Goal: Task Accomplishment & Management: Complete application form

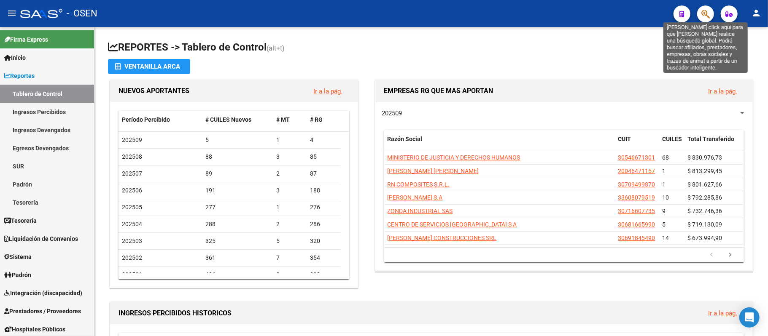
click at [709, 11] on icon "button" at bounding box center [705, 14] width 8 height 10
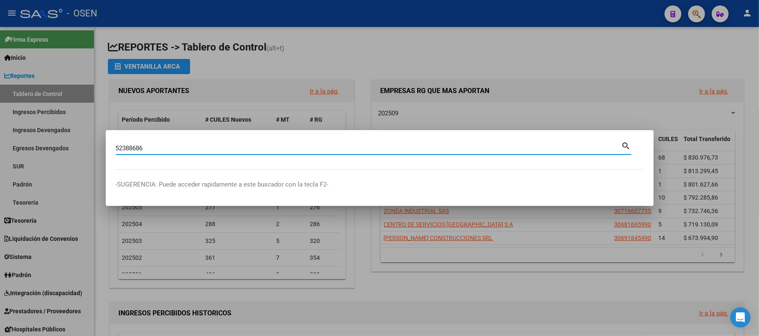
type input "52388686"
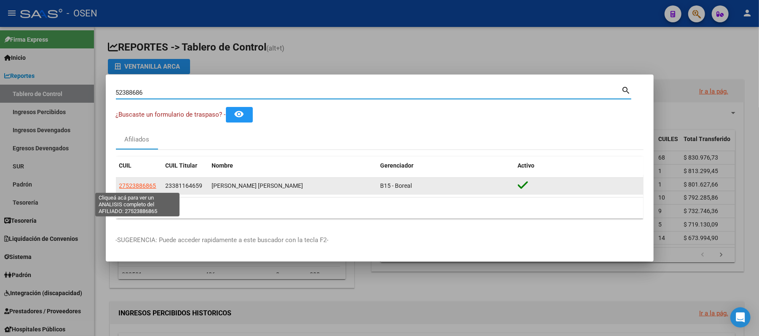
click at [132, 186] on span "27523886865" at bounding box center [137, 186] width 37 height 7
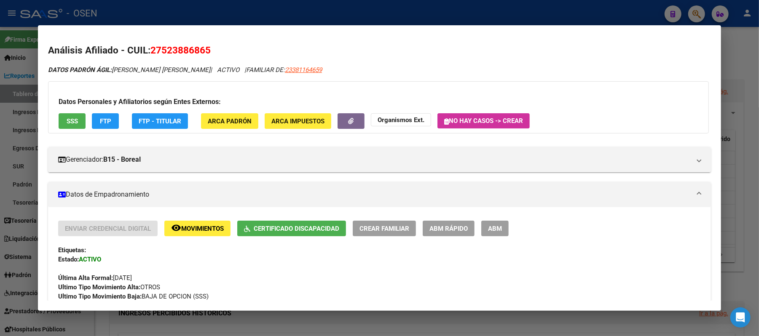
click at [62, 120] on button "SSS" at bounding box center [72, 121] width 27 height 16
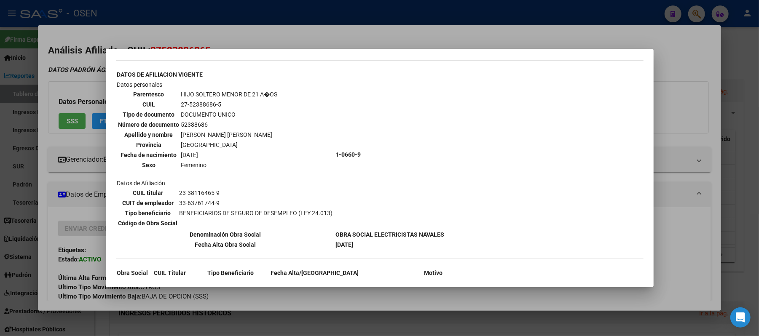
scroll to position [827, 0]
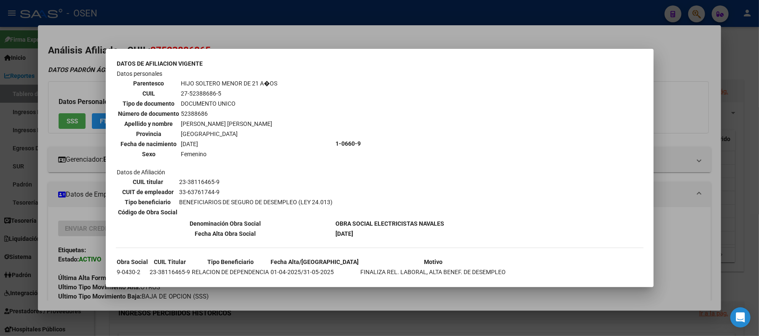
click at [306, 35] on div at bounding box center [379, 168] width 759 height 336
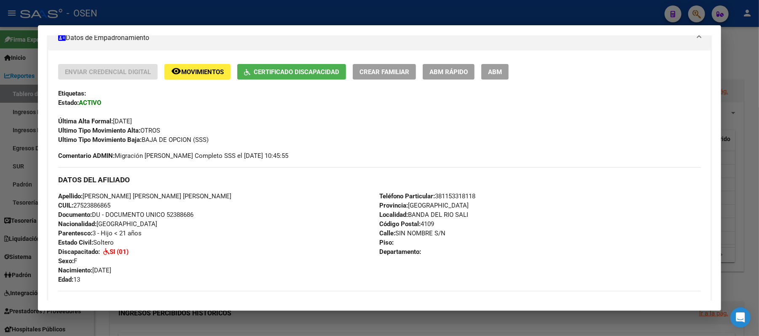
scroll to position [169, 0]
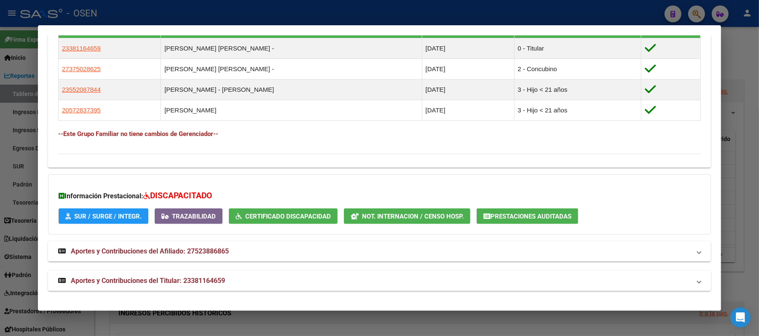
click at [136, 282] on span "Aportes y Contribuciones del Titular: 23381164659" at bounding box center [148, 281] width 154 height 8
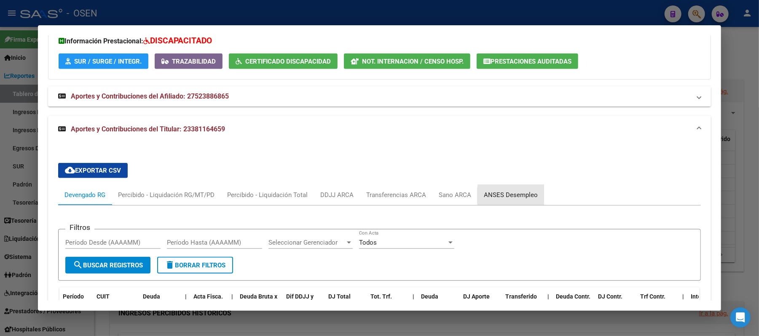
click at [531, 196] on div "ANSES Desempleo" at bounding box center [511, 195] width 54 height 9
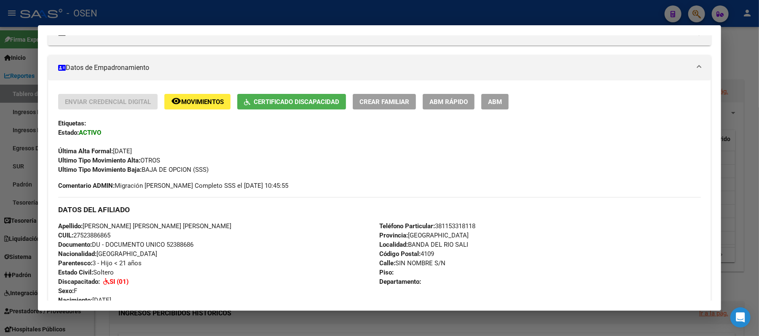
scroll to position [302, 0]
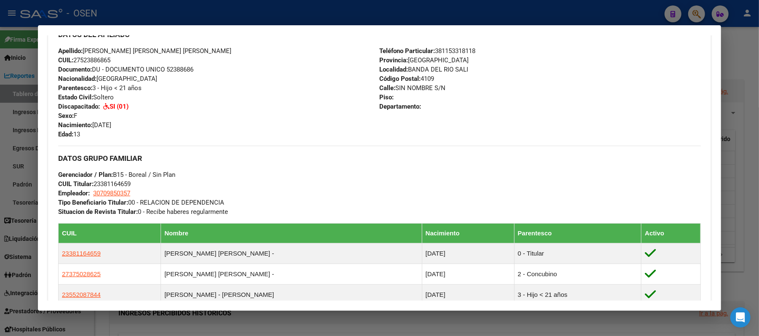
click at [172, 11] on div at bounding box center [379, 168] width 759 height 336
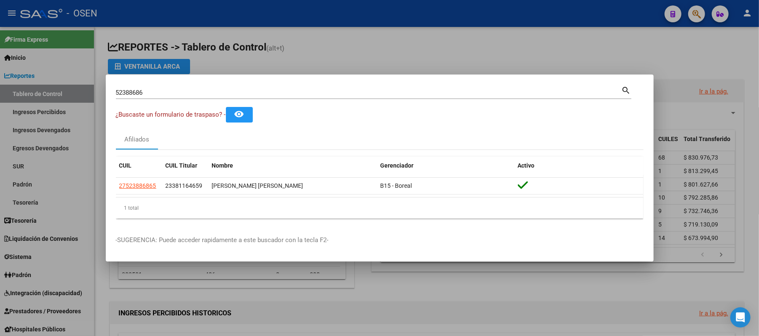
click at [334, 40] on div at bounding box center [379, 168] width 759 height 336
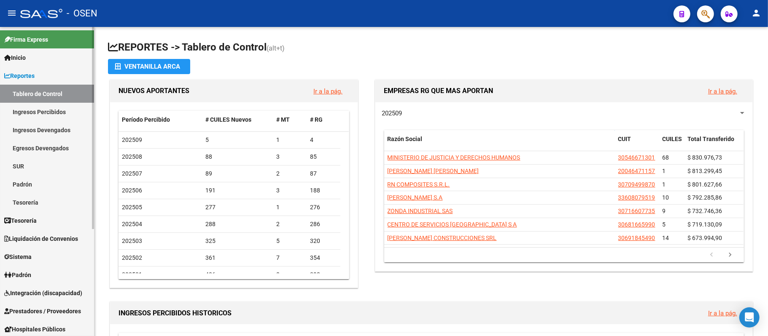
click at [47, 313] on span "Prestadores / Proveedores" at bounding box center [42, 311] width 77 height 9
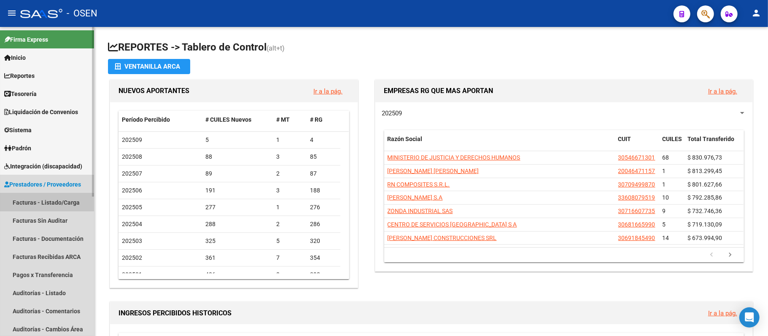
click at [42, 202] on link "Facturas - Listado/Carga" at bounding box center [47, 203] width 94 height 18
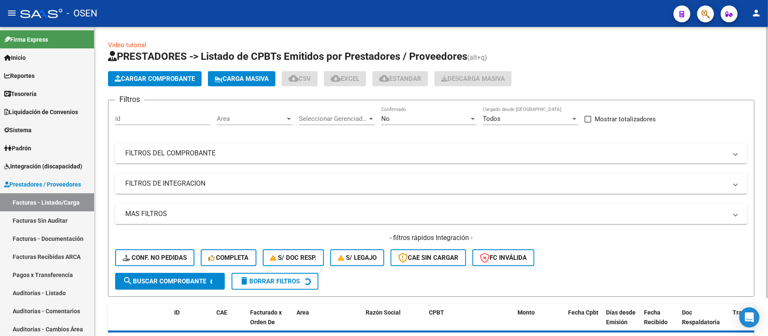
click at [164, 77] on span "Cargar Comprobante" at bounding box center [155, 79] width 80 height 8
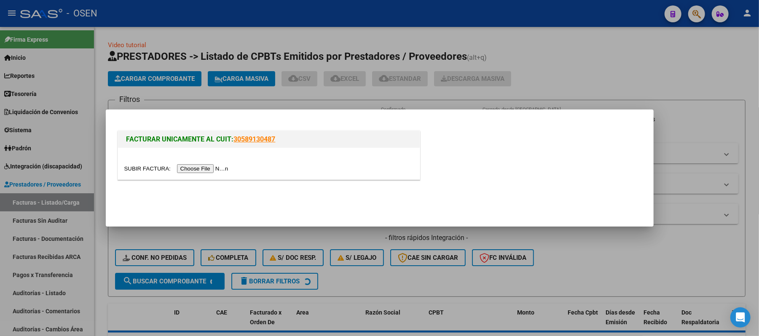
click at [203, 168] on input "file" at bounding box center [177, 168] width 107 height 9
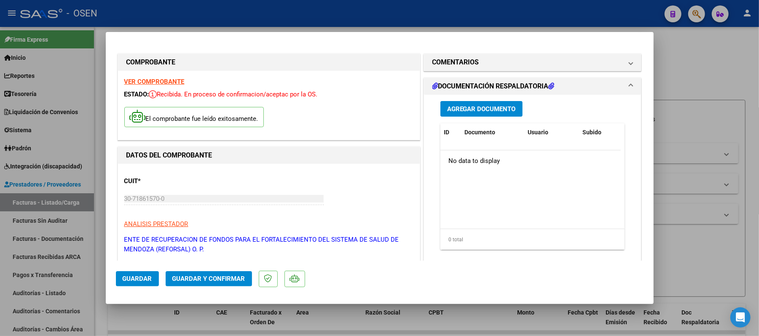
click at [141, 282] on span "Guardar" at bounding box center [138, 279] width 30 height 8
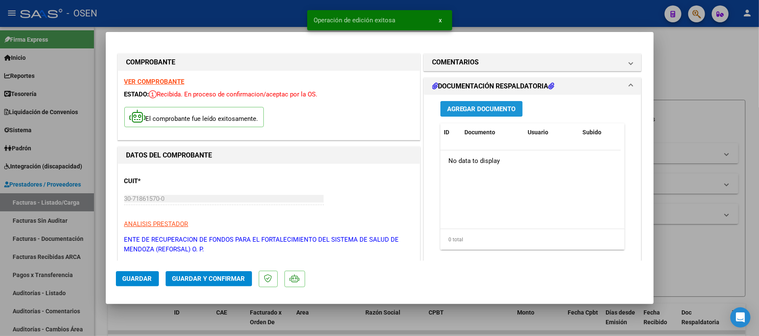
click at [490, 107] on span "Agregar Documento" at bounding box center [481, 109] width 69 height 8
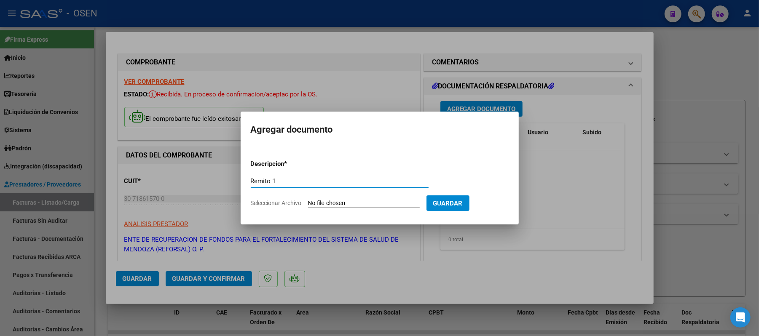
type input "Remito 1"
click at [378, 206] on input "Seleccionar Archivo" at bounding box center [364, 204] width 112 height 8
type input "C:\fakepath\DetalleDeRemito_Nro.32731_08-09-2025.pdf"
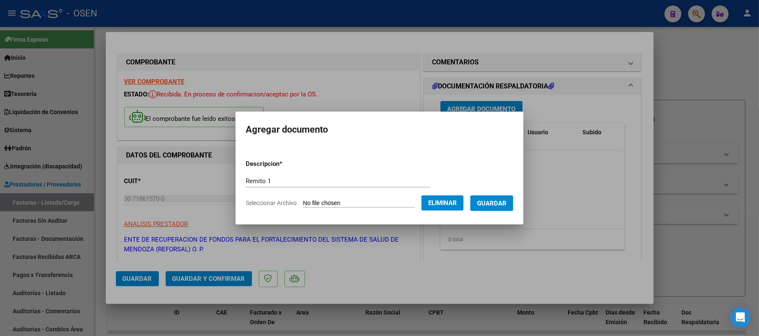
drag, startPoint x: 515, startPoint y: 189, endPoint x: 514, endPoint y: 209, distance: 19.8
click at [514, 190] on form "Descripcion * Remito 1 Escriba aquí una descripcion Seleccionar Archivo Elimina…" at bounding box center [380, 184] width 268 height 62
click at [514, 211] on button "Guardar" at bounding box center [492, 204] width 43 height 16
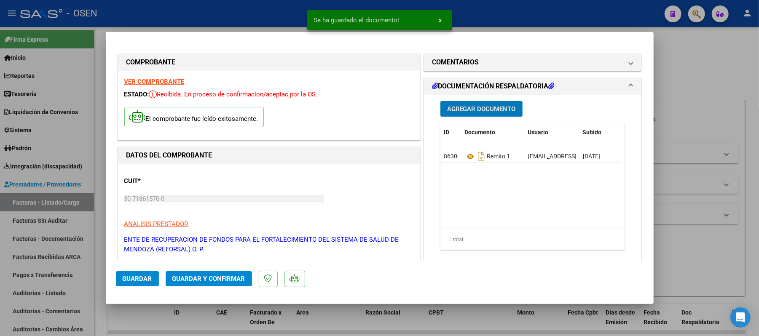
click at [482, 108] on span "Agregar Documento" at bounding box center [481, 109] width 69 height 8
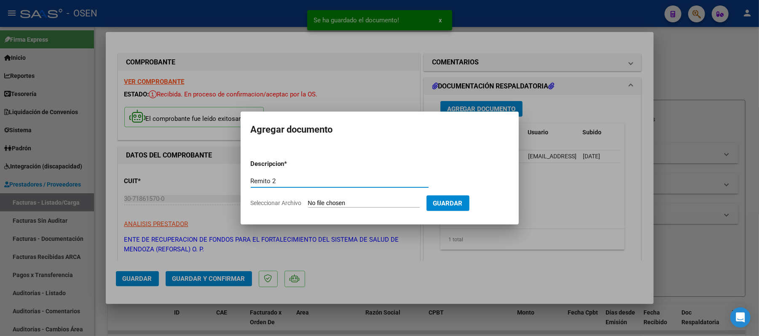
type input "Remito 2"
click at [355, 203] on input "Seleccionar Archivo" at bounding box center [364, 204] width 112 height 8
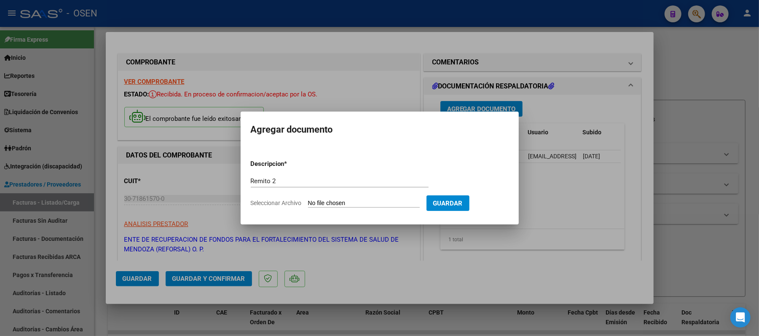
type input "C:\fakepath\DetalleDeRemito_Nro.32732_08-09-2025.pdf"
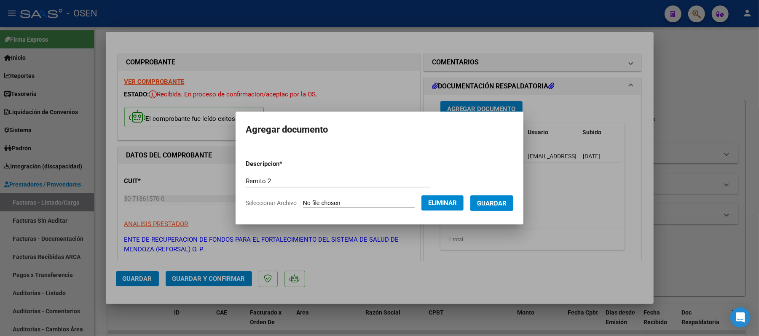
click at [501, 218] on mat-dialog-container "Agregar documento Descripcion * Remito 2 Escriba aquí una descripcion Seleccion…" at bounding box center [380, 168] width 288 height 113
click at [501, 213] on form "Descripcion * Remito 2 Escriba aquí una descripcion Seleccionar Archivo Elimina…" at bounding box center [380, 184] width 268 height 62
click at [501, 206] on span "Guardar" at bounding box center [492, 204] width 30 height 8
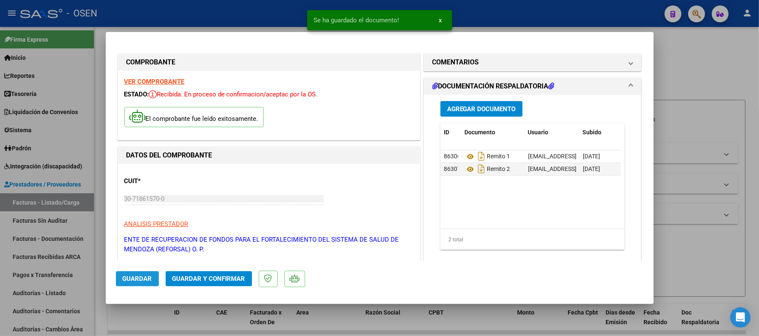
click at [132, 277] on span "Guardar" at bounding box center [138, 279] width 30 height 8
click at [604, 8] on div at bounding box center [379, 168] width 759 height 336
type input "$ 0,00"
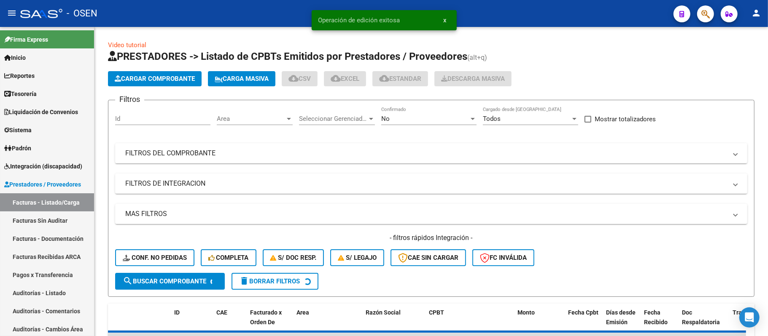
click at [713, 16] on button "button" at bounding box center [705, 13] width 17 height 17
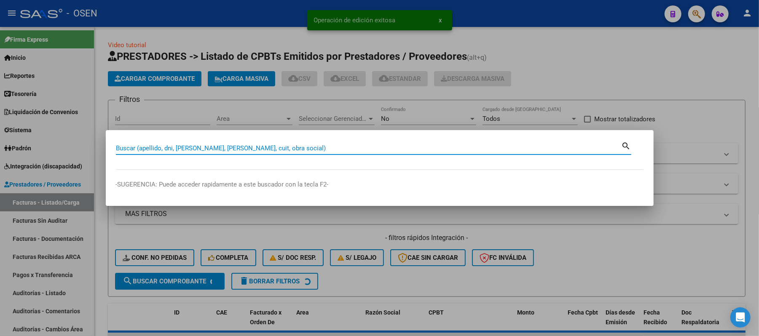
paste input "21493307."
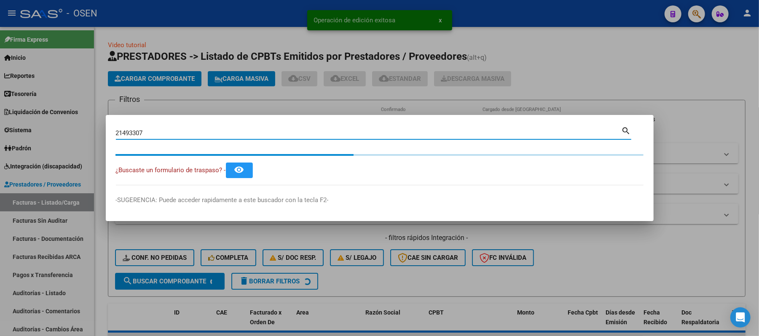
type input "21493307"
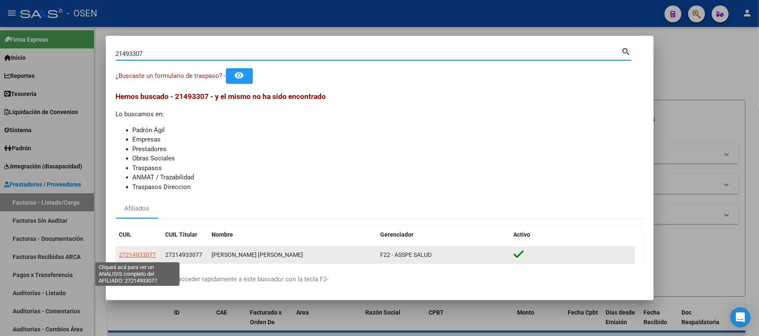
click at [140, 252] on span "27214933077" at bounding box center [137, 255] width 37 height 7
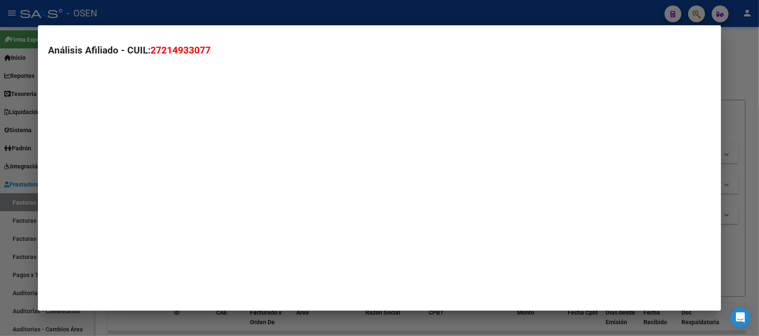
type textarea "27214933077"
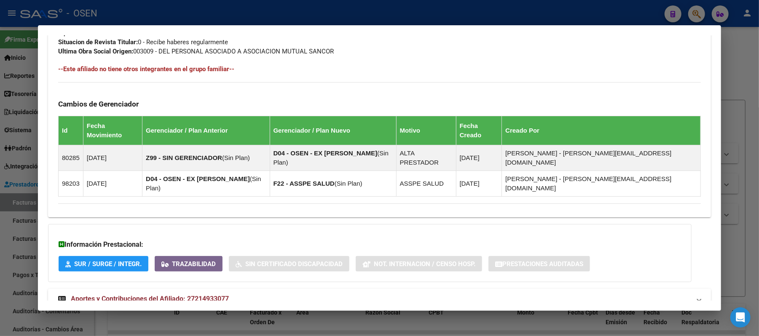
scroll to position [454, 0]
click at [301, 294] on mat-panel-title "Aportes y Contribuciones del Afiliado: 27214933077" at bounding box center [374, 299] width 633 height 10
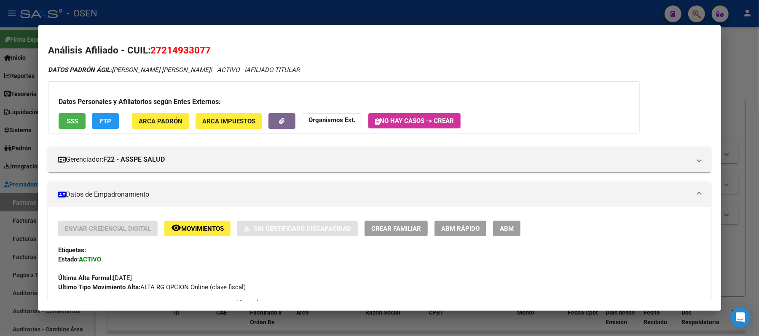
scroll to position [112, 0]
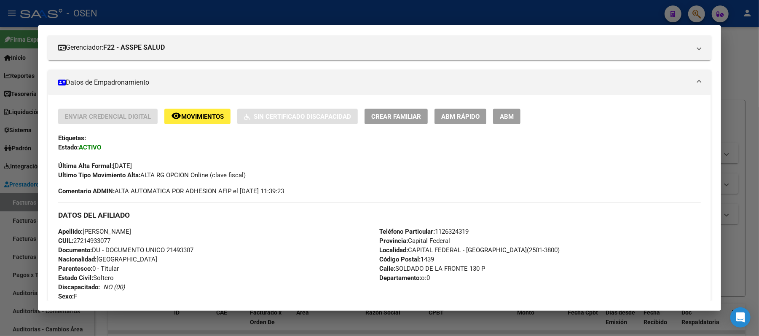
click at [163, 21] on div at bounding box center [379, 168] width 759 height 336
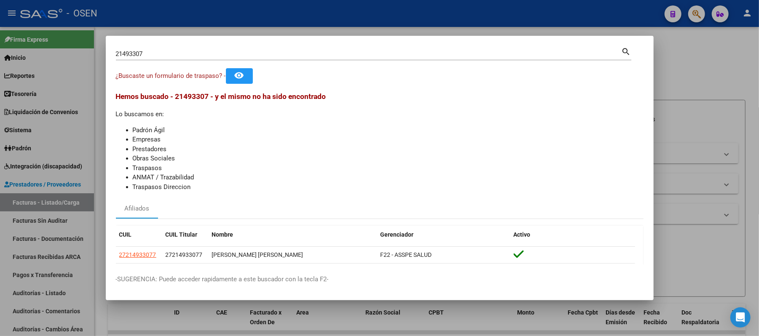
click at [35, 238] on div at bounding box center [379, 168] width 759 height 336
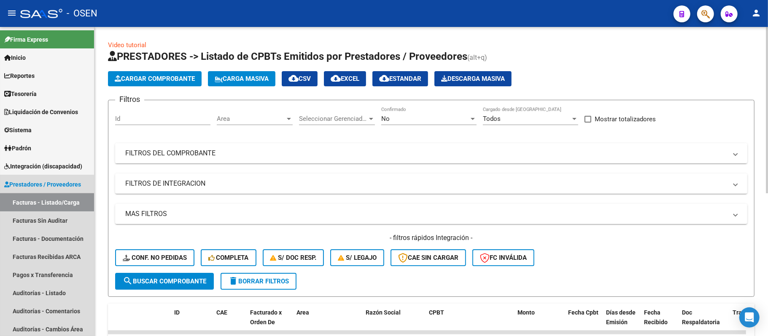
drag, startPoint x: 50, startPoint y: 202, endPoint x: 135, endPoint y: 148, distance: 100.8
click at [50, 202] on link "Facturas - Listado/Carga" at bounding box center [47, 203] width 94 height 18
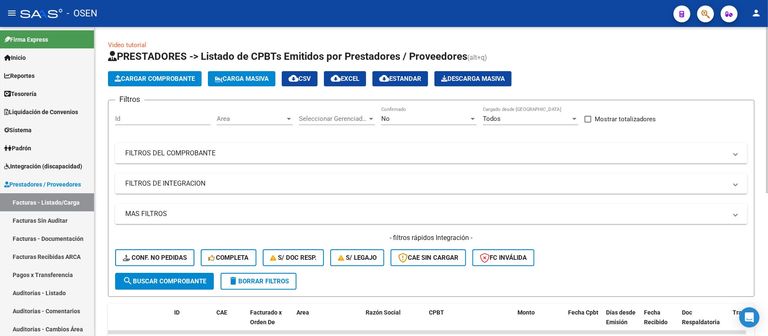
click at [167, 86] on button "Cargar Comprobante" at bounding box center [155, 78] width 94 height 15
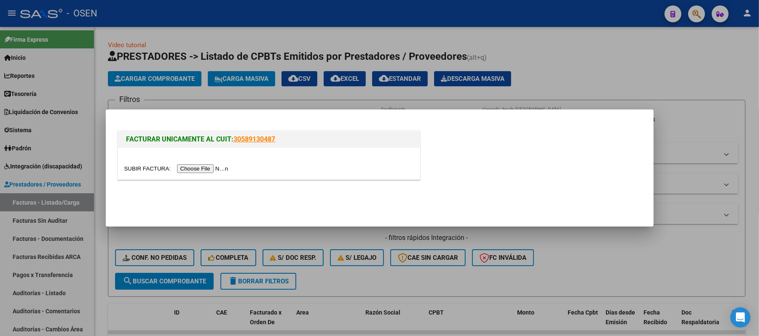
click at [218, 166] on input "file" at bounding box center [177, 168] width 107 height 9
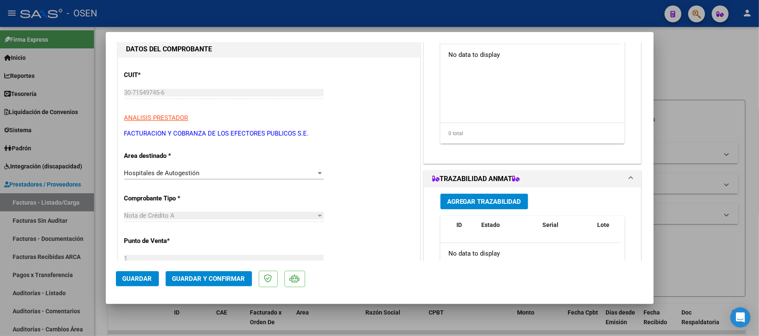
scroll to position [0, 0]
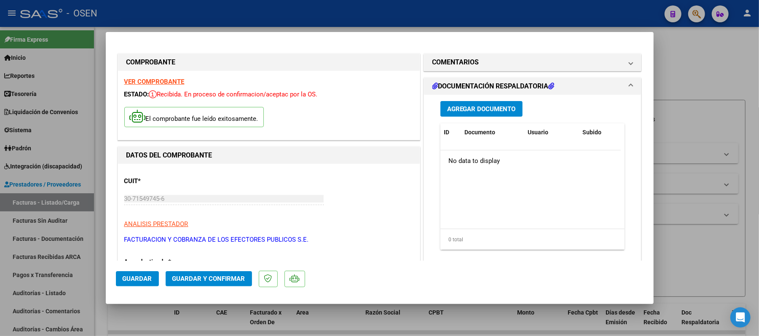
click at [141, 278] on span "Guardar" at bounding box center [138, 279] width 30 height 8
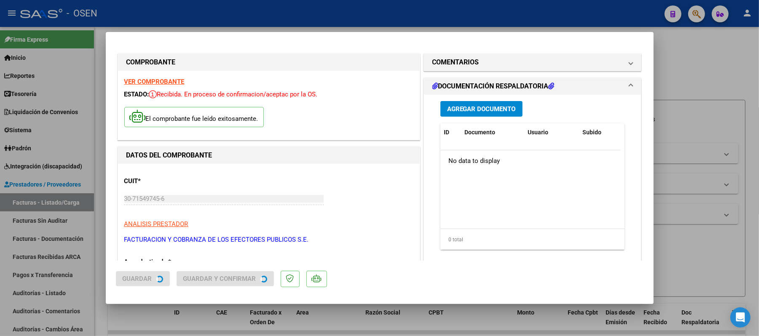
click at [462, 103] on button "Agregar Documento" at bounding box center [482, 109] width 82 height 16
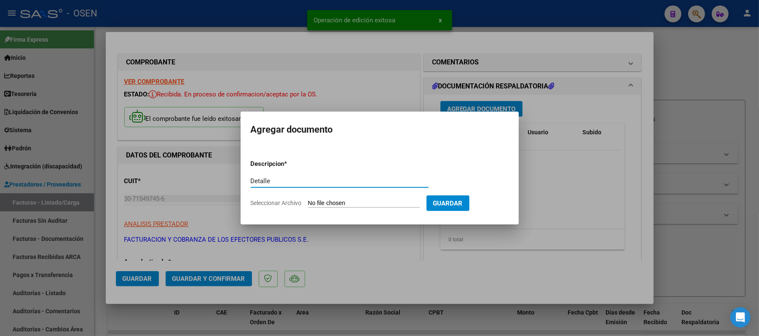
type input "Detalle"
click at [417, 204] on input "Seleccionar Archivo" at bounding box center [364, 204] width 112 height 8
type input "C:\fakepath\FACA2 0001-00025712 Detalle de Analisis de Impugnacion.pdf"
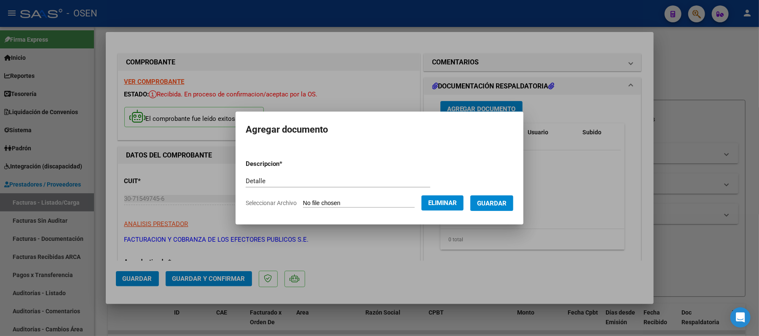
click at [505, 202] on span "Guardar" at bounding box center [492, 204] width 30 height 8
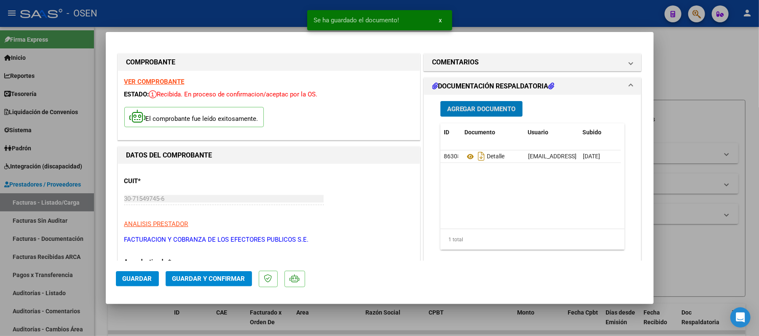
click at [486, 108] on span "Agregar Documento" at bounding box center [481, 109] width 69 height 8
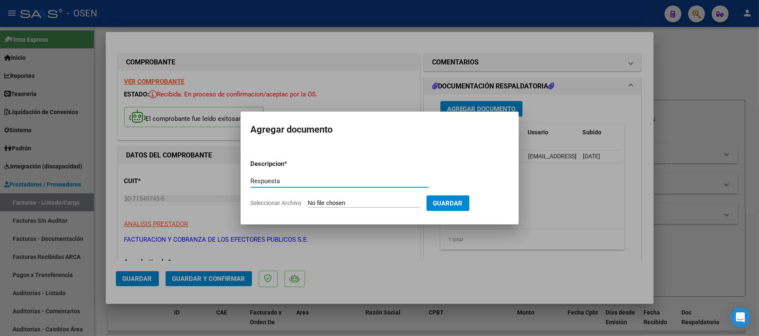
type input "Respuesta"
click at [360, 203] on input "Seleccionar Archivo" at bounding box center [364, 204] width 112 height 8
type input "C:\fakepath\FACA2 0001-00025712 Respuesta de Impugnacion.pdf"
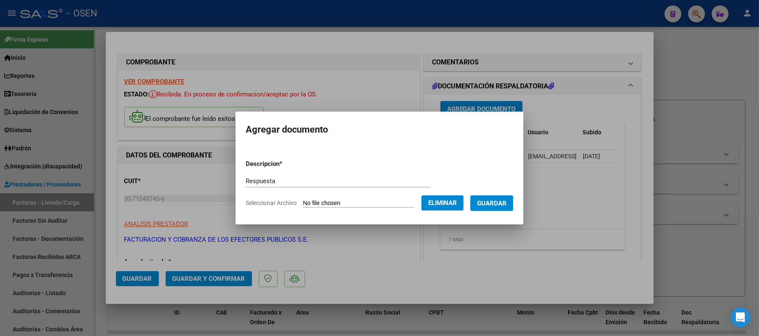
click at [498, 201] on span "Guardar" at bounding box center [492, 204] width 30 height 8
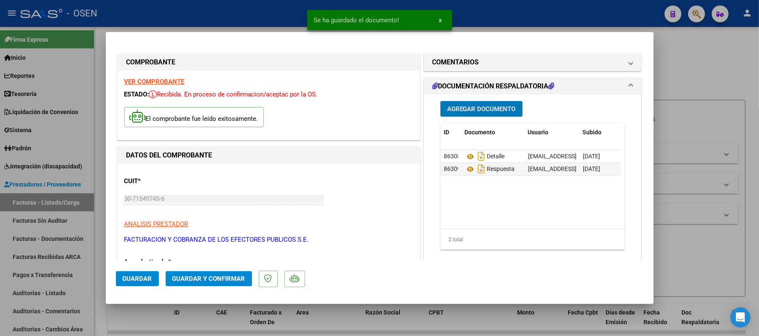
click at [132, 278] on span "Guardar" at bounding box center [138, 279] width 30 height 8
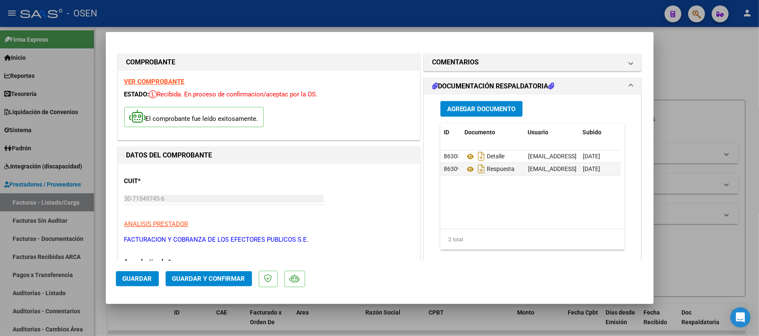
click at [156, 84] on strong "VER COMPROBANTE" at bounding box center [154, 82] width 60 height 8
click at [189, 277] on span "Guardar y Confirmar" at bounding box center [208, 279] width 73 height 8
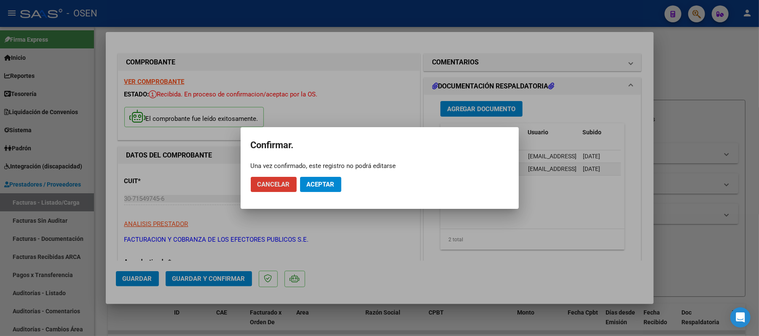
click at [320, 183] on span "Aceptar" at bounding box center [321, 185] width 28 height 8
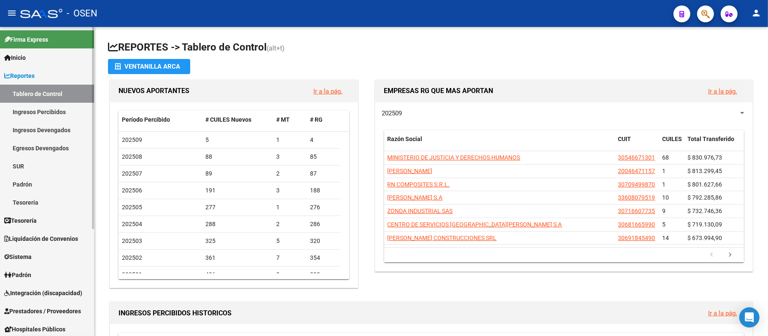
click at [55, 311] on span "Prestadores / Proveedores" at bounding box center [42, 311] width 77 height 9
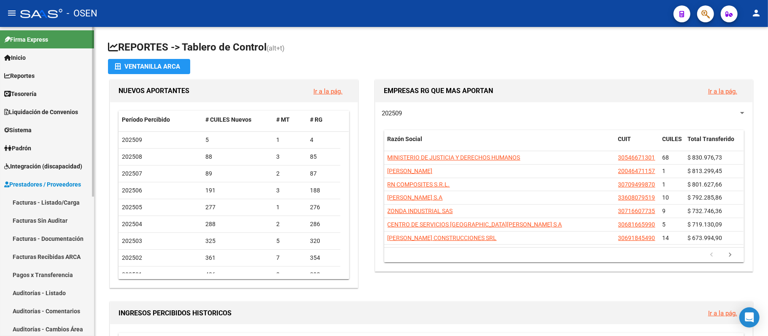
click at [58, 273] on link "Pagos x Transferencia" at bounding box center [47, 275] width 94 height 18
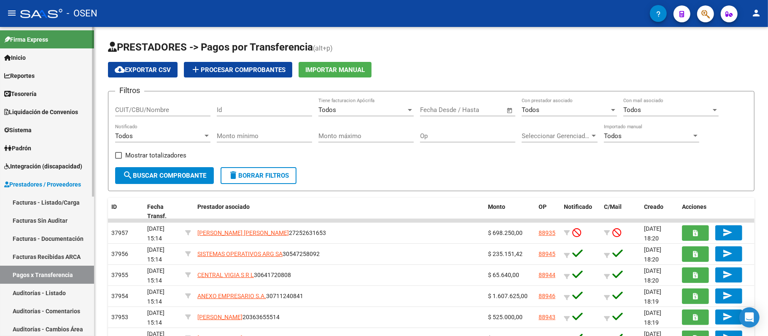
click at [53, 291] on link "Auditorías - Listado" at bounding box center [47, 293] width 94 height 18
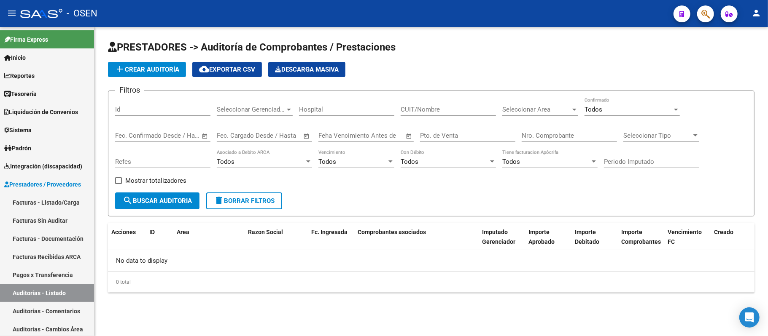
click at [562, 132] on div "Nro. Comprobante" at bounding box center [569, 133] width 95 height 18
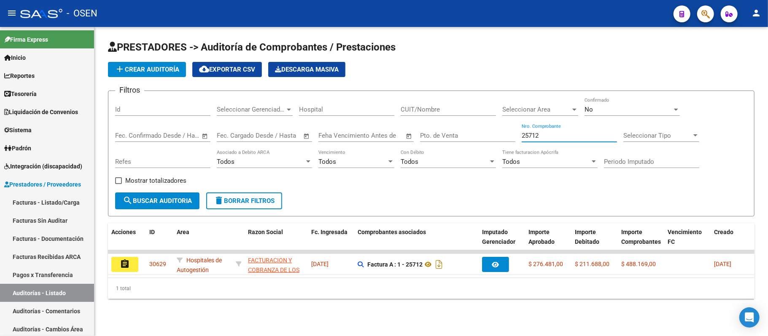
type input "25712"
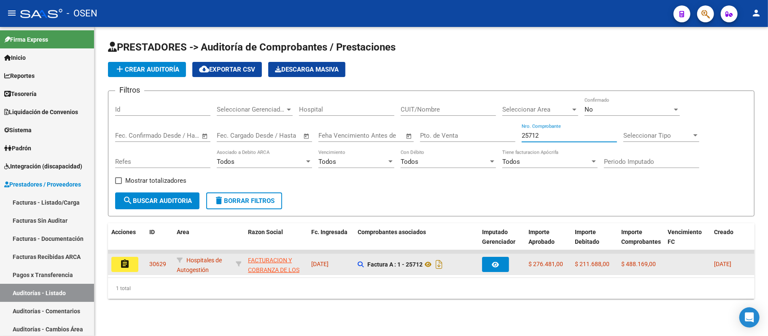
click at [124, 267] on mat-icon "assignment" at bounding box center [125, 264] width 10 height 10
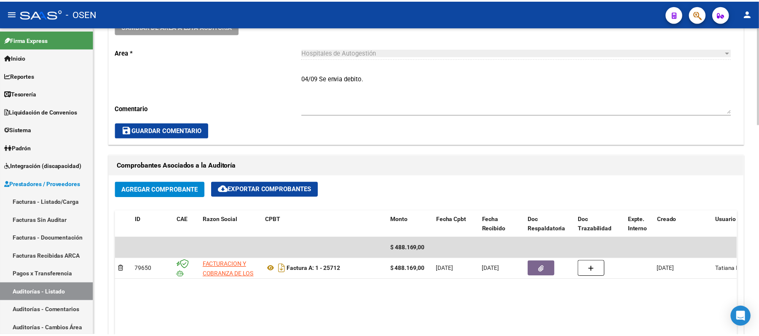
scroll to position [393, 0]
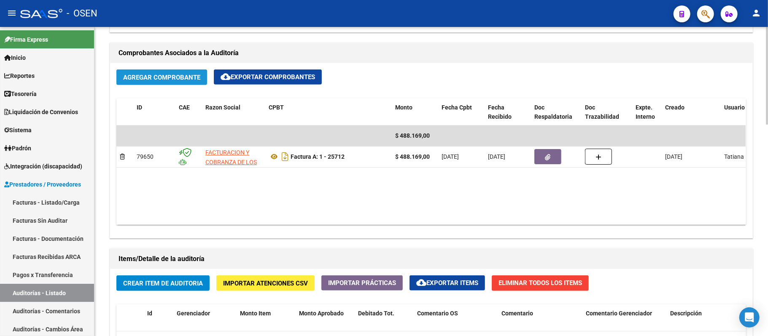
click at [171, 81] on span "Agregar Comprobante" at bounding box center [161, 78] width 77 height 8
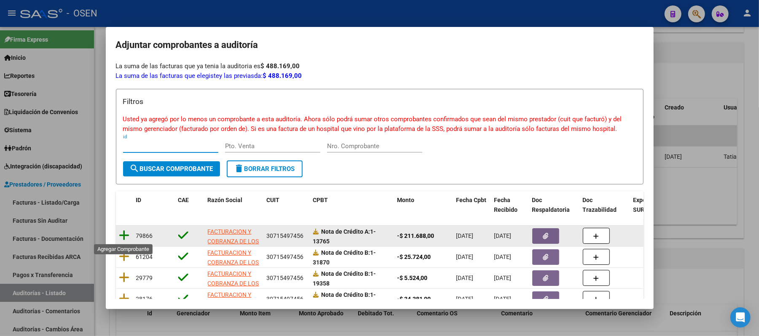
click at [124, 233] on icon at bounding box center [124, 236] width 11 height 12
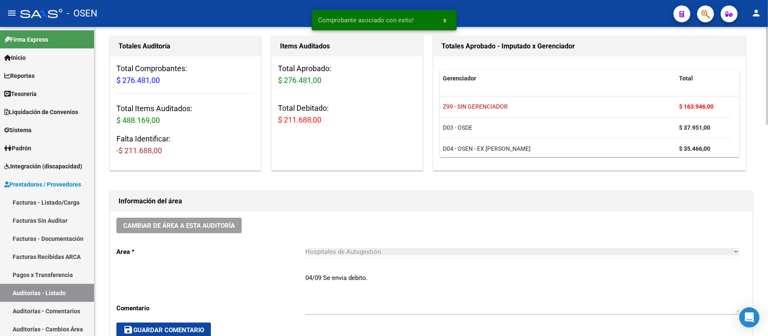
scroll to position [56, 0]
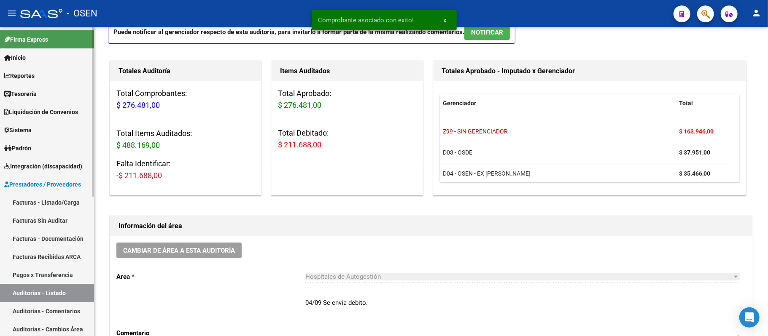
drag, startPoint x: 392, startPoint y: 312, endPoint x: 56, endPoint y: 312, distance: 335.2
click at [72, 312] on mat-sidenav-container "Firma Express Inicio Instructivos Contacto OS Reportes Tablero de Control Ingre…" at bounding box center [384, 181] width 768 height 309
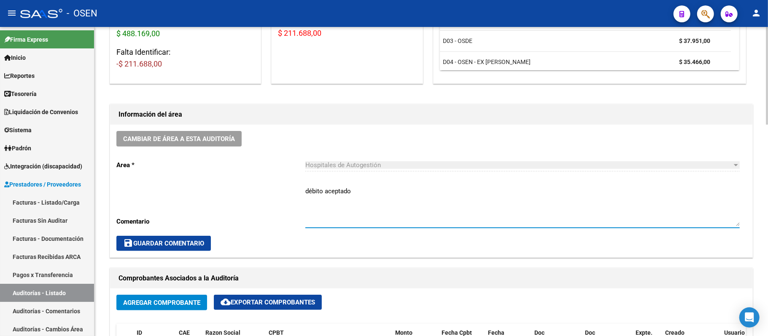
scroll to position [169, 0]
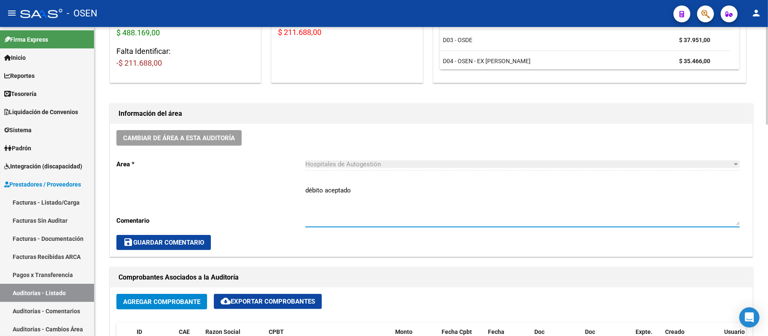
type textarea "débito aceptado"
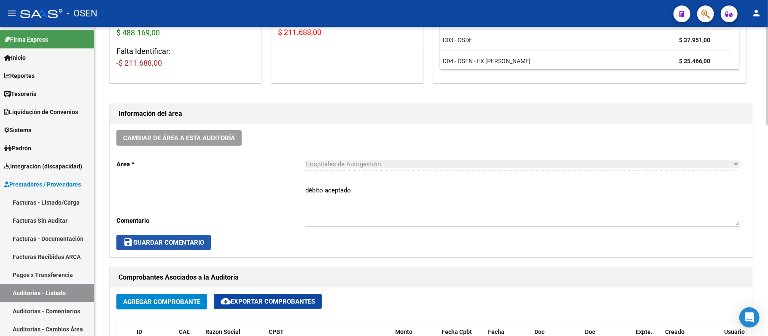
click at [191, 239] on span "save Guardar Comentario" at bounding box center [163, 243] width 81 height 8
click at [152, 238] on button "save Guardar Comentario" at bounding box center [163, 242] width 94 height 15
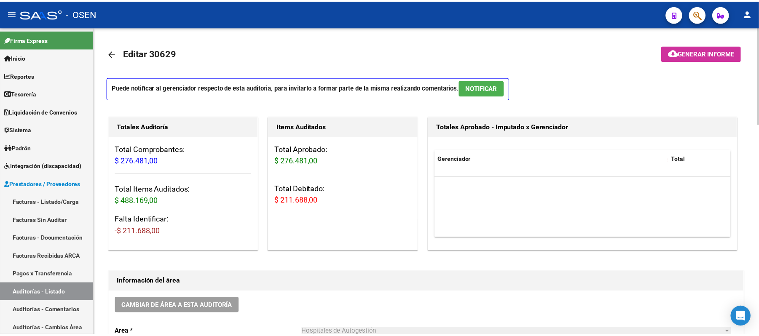
scroll to position [0, 0]
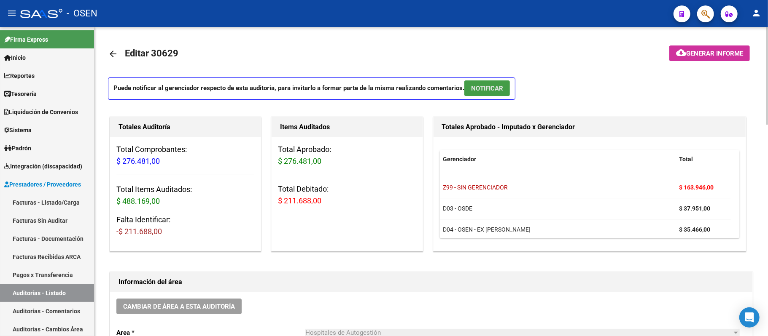
click at [481, 86] on span "NOTIFICAR" at bounding box center [487, 89] width 32 height 8
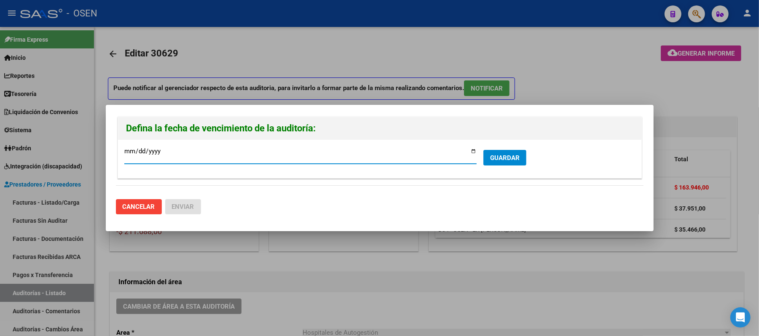
click at [501, 154] on span "GUARDAR" at bounding box center [505, 158] width 30 height 8
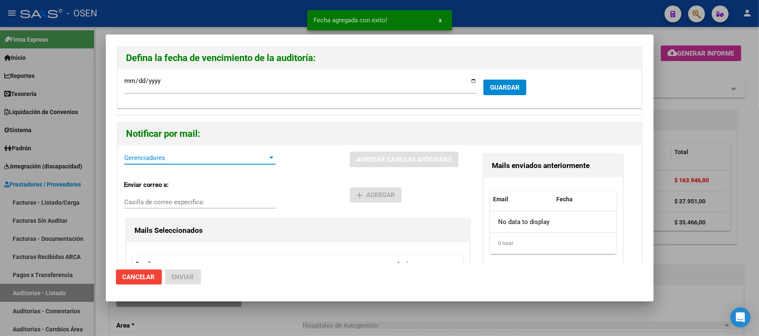
click at [162, 156] on span "Gerenciadores" at bounding box center [196, 158] width 144 height 8
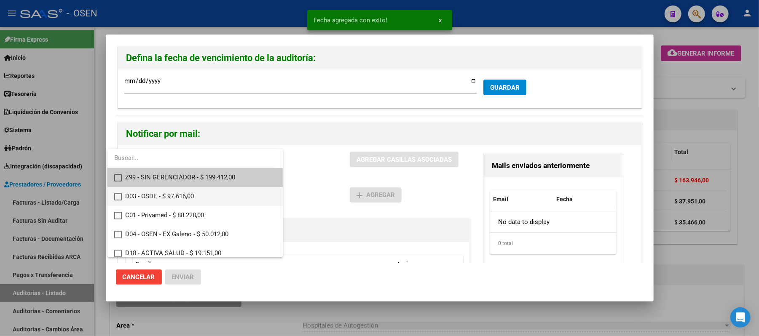
click at [204, 193] on span "D03 - OSDE - $ 97.616,00" at bounding box center [200, 196] width 151 height 19
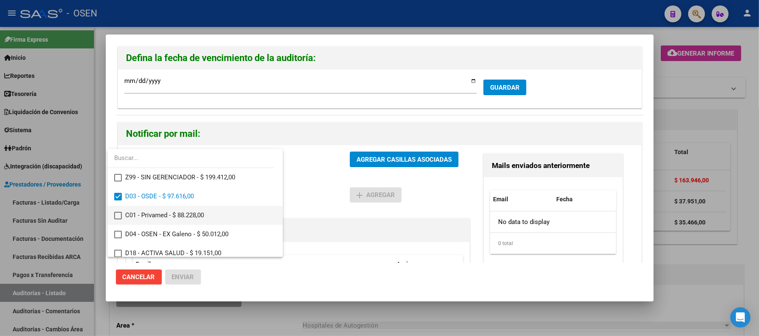
click at [196, 215] on span "C01 - Privamed - $ 88.228,00" at bounding box center [200, 215] width 151 height 19
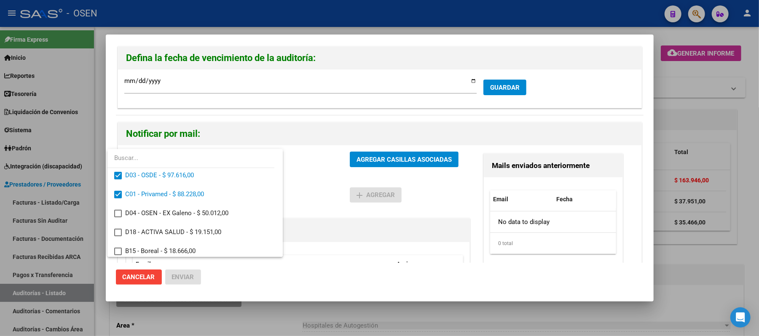
scroll to position [32, 0]
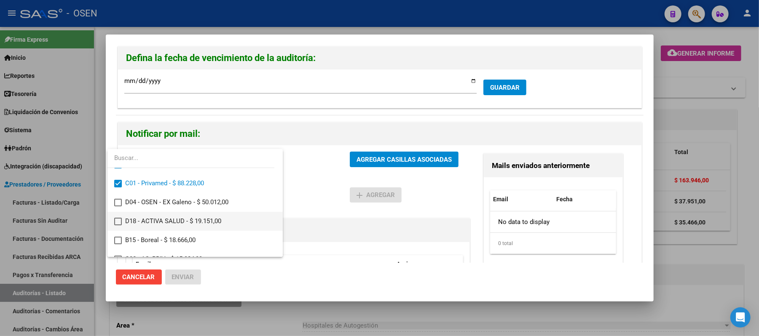
click at [174, 218] on span "D18 - ACTIVA SALUD - $ 19.151,00" at bounding box center [200, 221] width 151 height 19
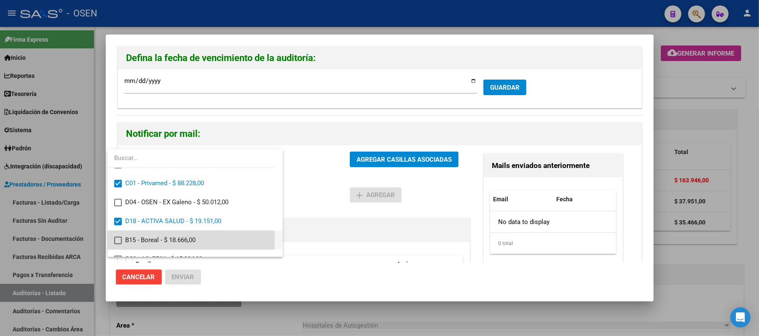
click at [159, 240] on span "B15 - Boreal - $ 18.666,00" at bounding box center [200, 240] width 151 height 19
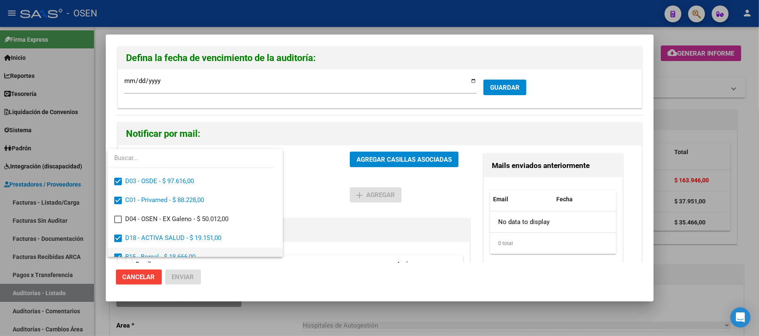
scroll to position [0, 0]
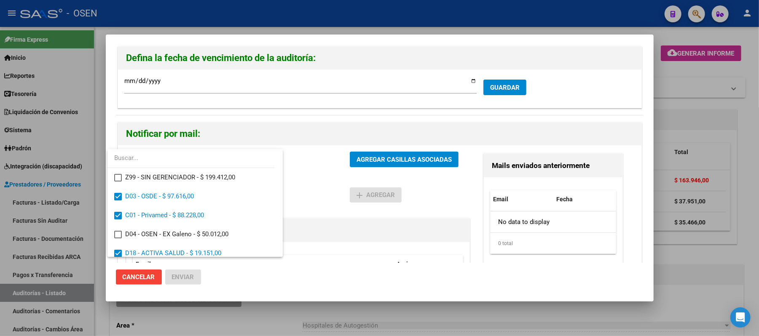
click at [384, 250] on div at bounding box center [379, 168] width 759 height 336
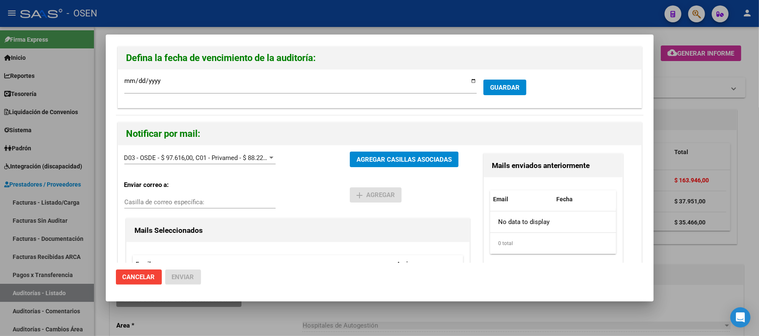
click at [388, 154] on button "AGREGAR CASILLAS ASOCIADAS" at bounding box center [404, 160] width 109 height 16
click at [180, 279] on span "Enviar" at bounding box center [183, 278] width 22 height 8
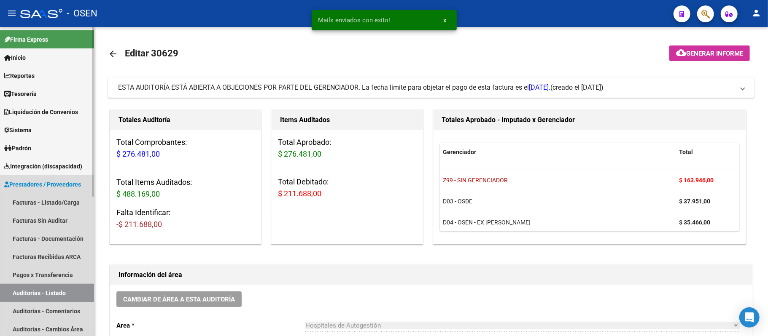
drag, startPoint x: 53, startPoint y: 292, endPoint x: 72, endPoint y: 294, distance: 18.7
click at [53, 292] on link "Auditorías - Listado" at bounding box center [47, 293] width 94 height 18
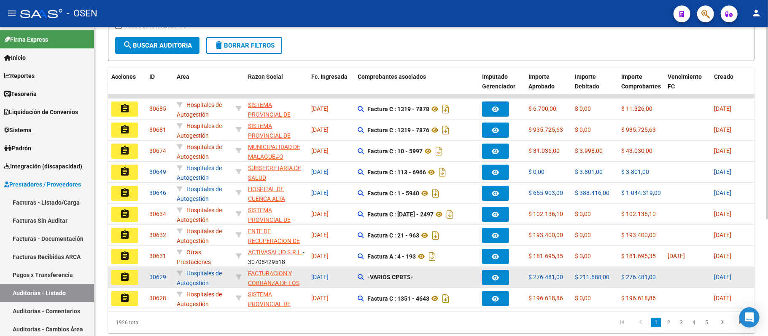
scroll to position [188, 0]
